Goal: Task Accomplishment & Management: Manage account settings

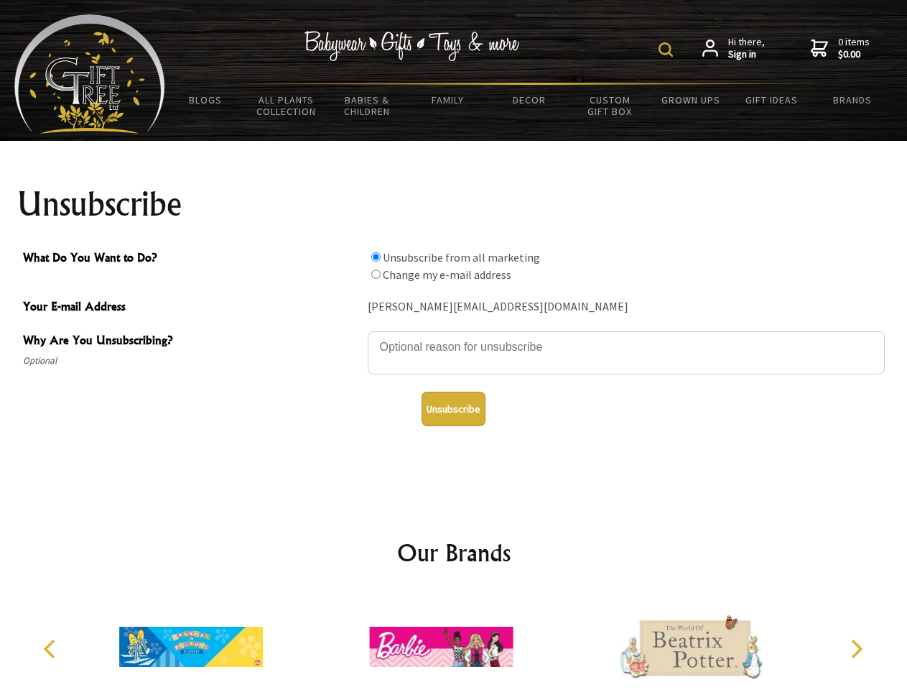
click at [668, 50] on img at bounding box center [666, 49] width 14 height 14
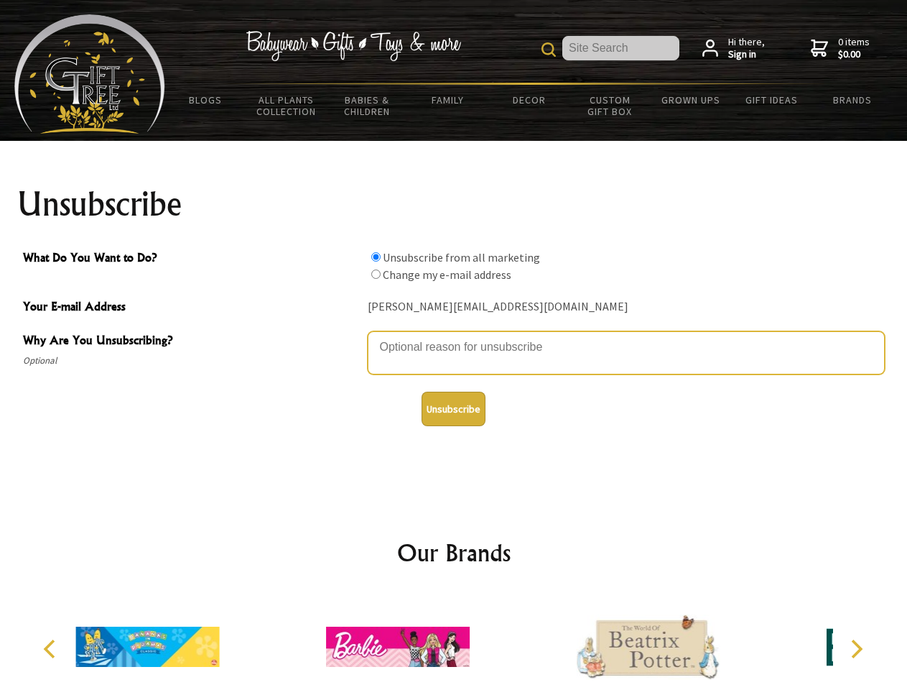
click at [454, 336] on textarea "Why Are You Unsubscribing?" at bounding box center [626, 352] width 517 height 43
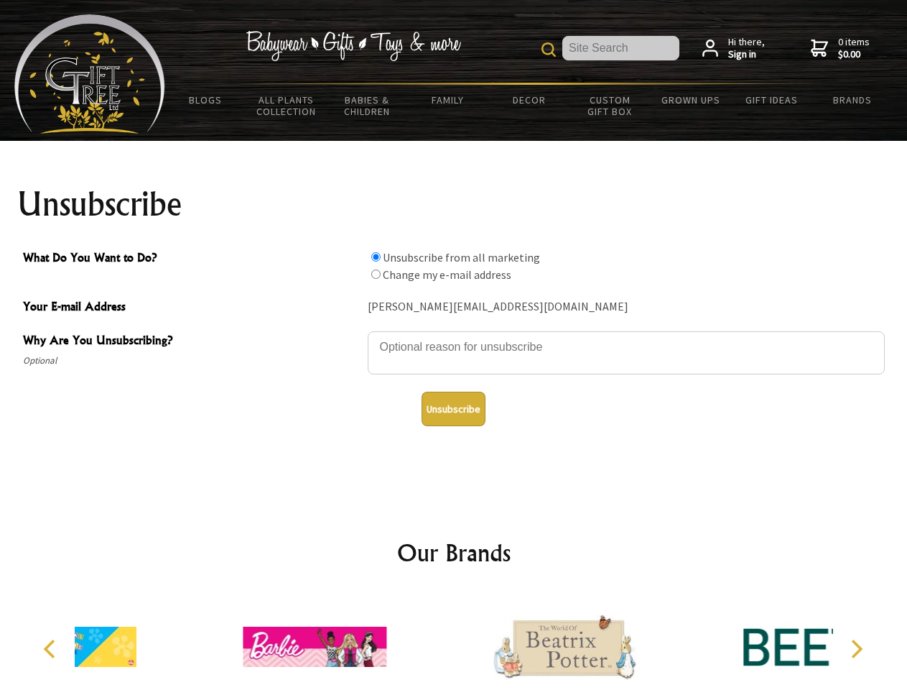
click at [376, 257] on input "What Do You Want to Do?" at bounding box center [375, 256] width 9 height 9
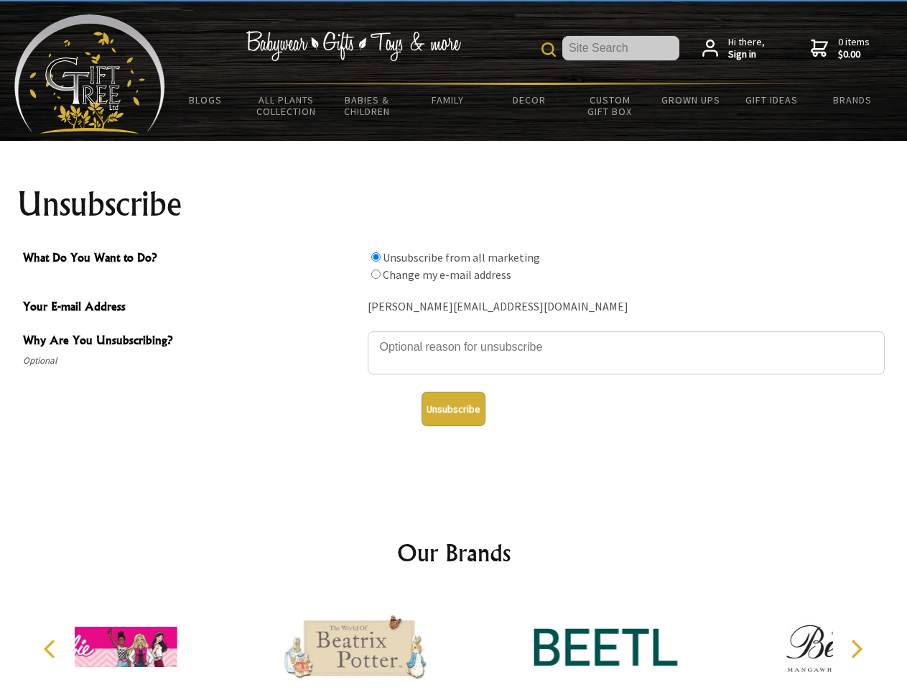
click at [376, 274] on input "What Do You Want to Do?" at bounding box center [375, 273] width 9 height 9
radio input "true"
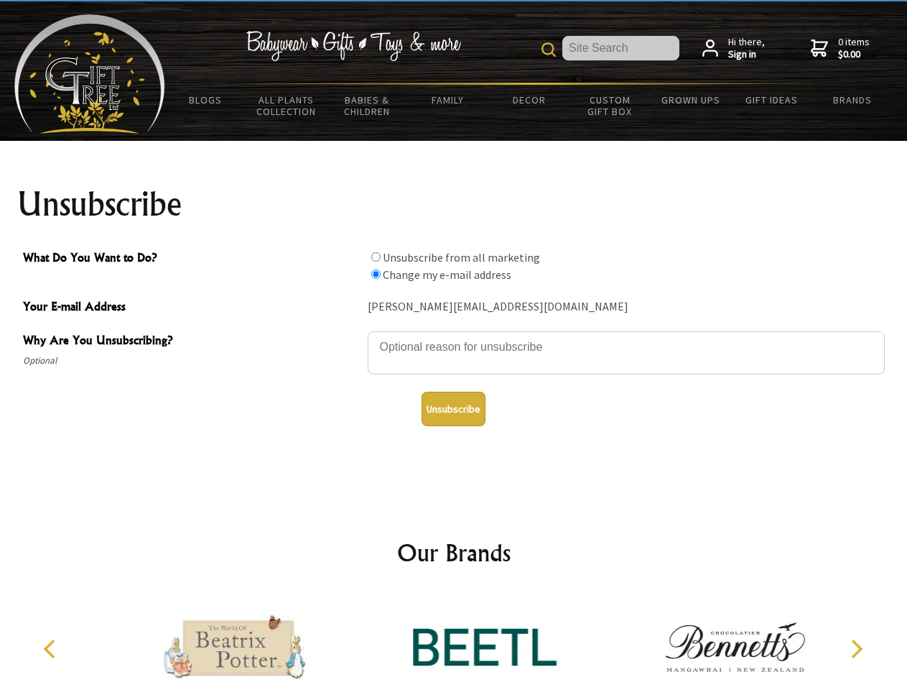
click at [453, 409] on button "Unsubscribe" at bounding box center [454, 409] width 64 height 34
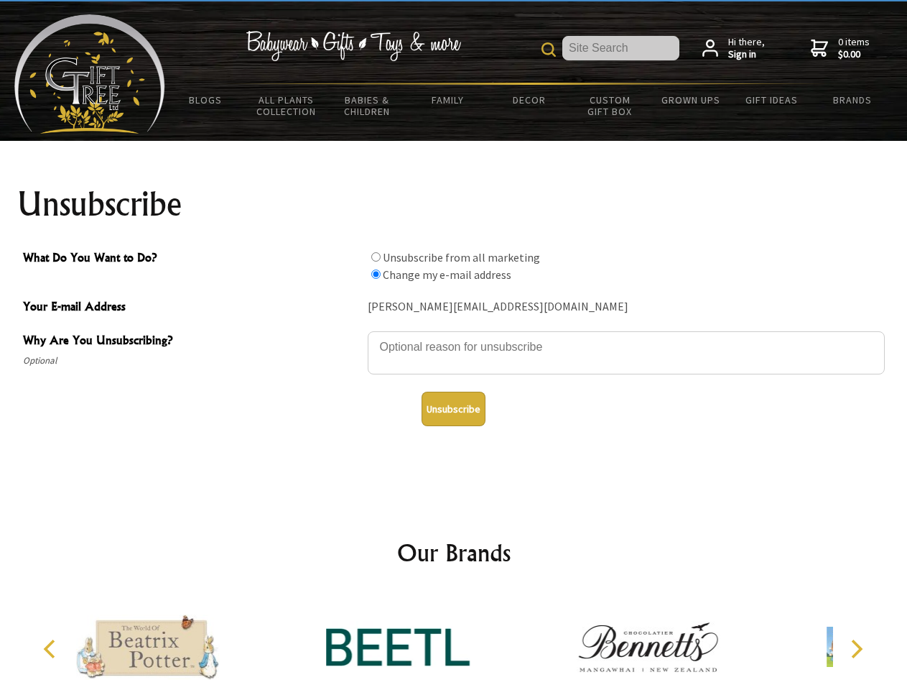
click at [52, 649] on icon "Previous" at bounding box center [51, 648] width 19 height 19
click at [856, 649] on icon "Next" at bounding box center [855, 648] width 19 height 19
